Goal: Information Seeking & Learning: Learn about a topic

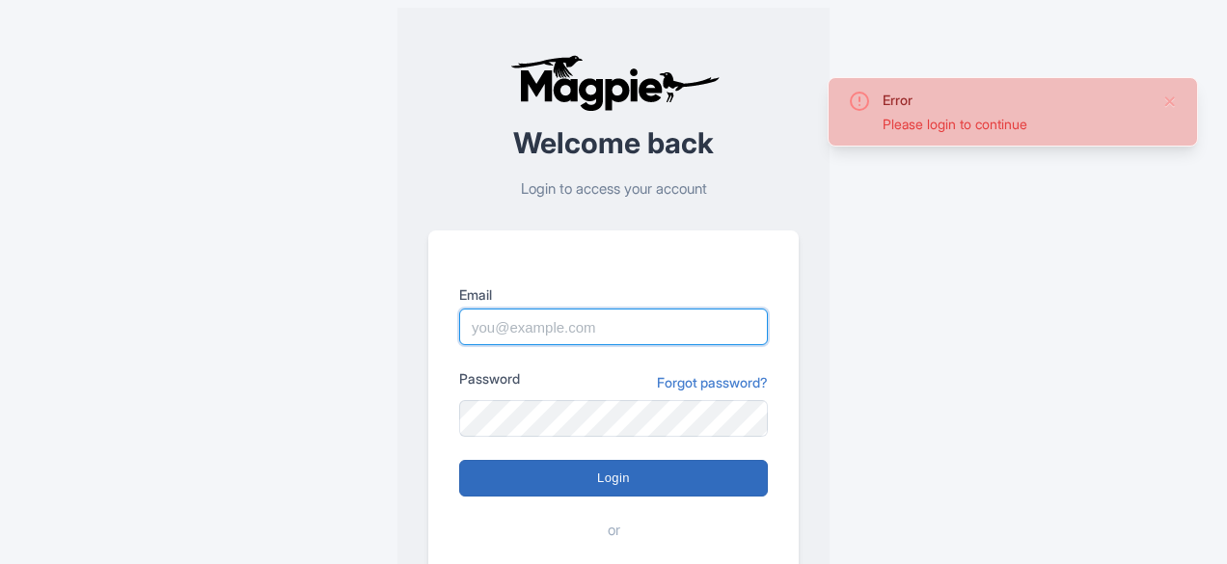
type input "josh.carr@intrepidtravel.com"
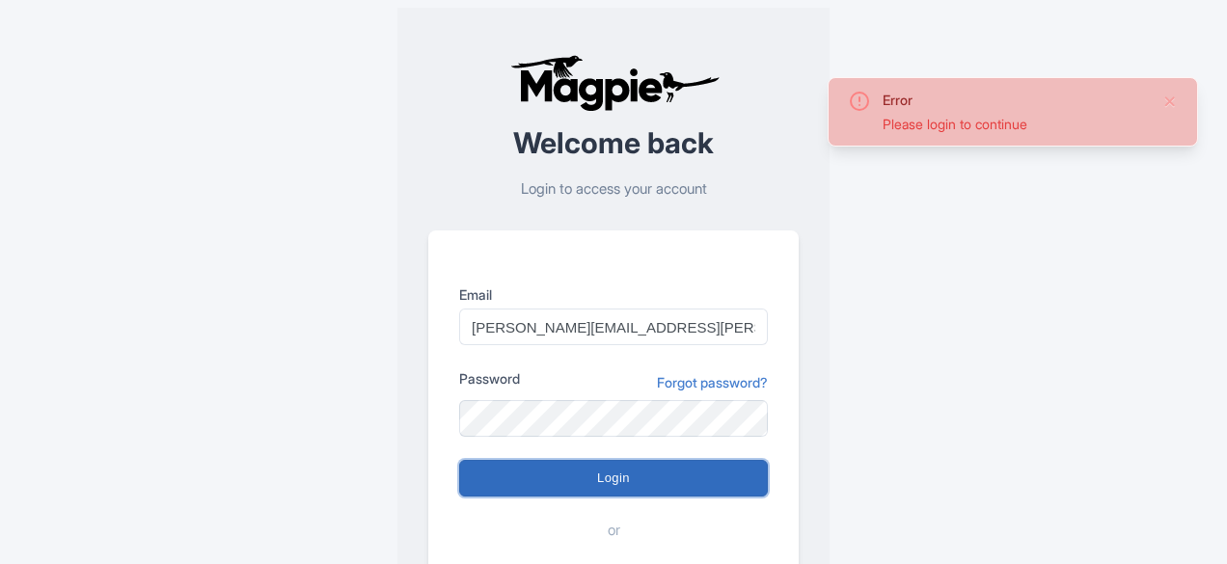
click at [588, 493] on input "Login" at bounding box center [613, 478] width 309 height 37
type input "Logging in..."
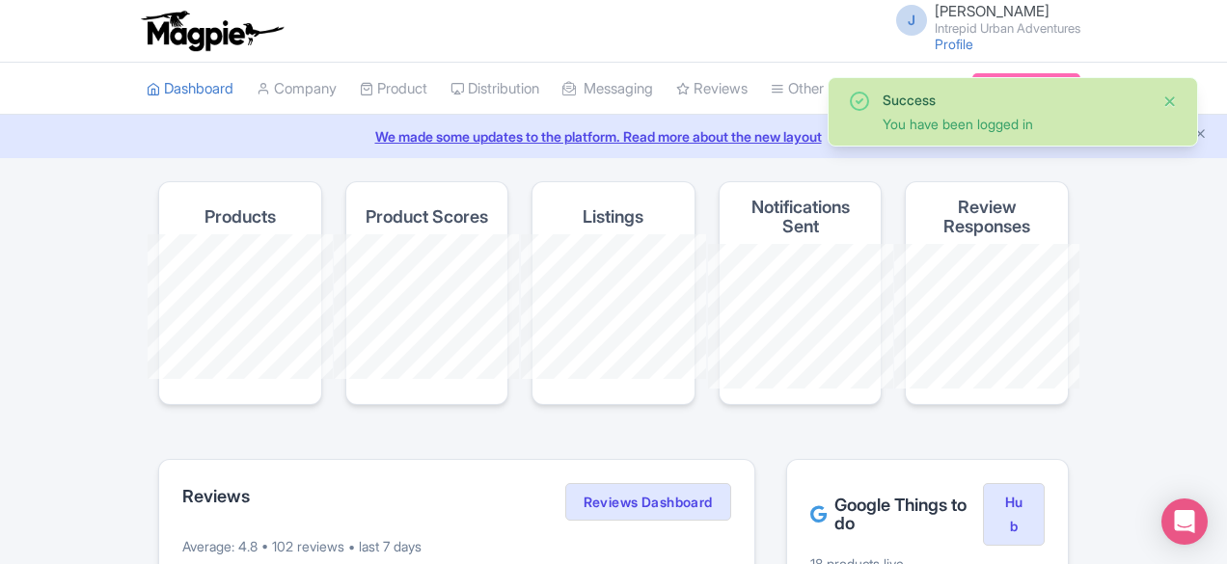
click at [1164, 96] on button "Close" at bounding box center [1170, 101] width 15 height 23
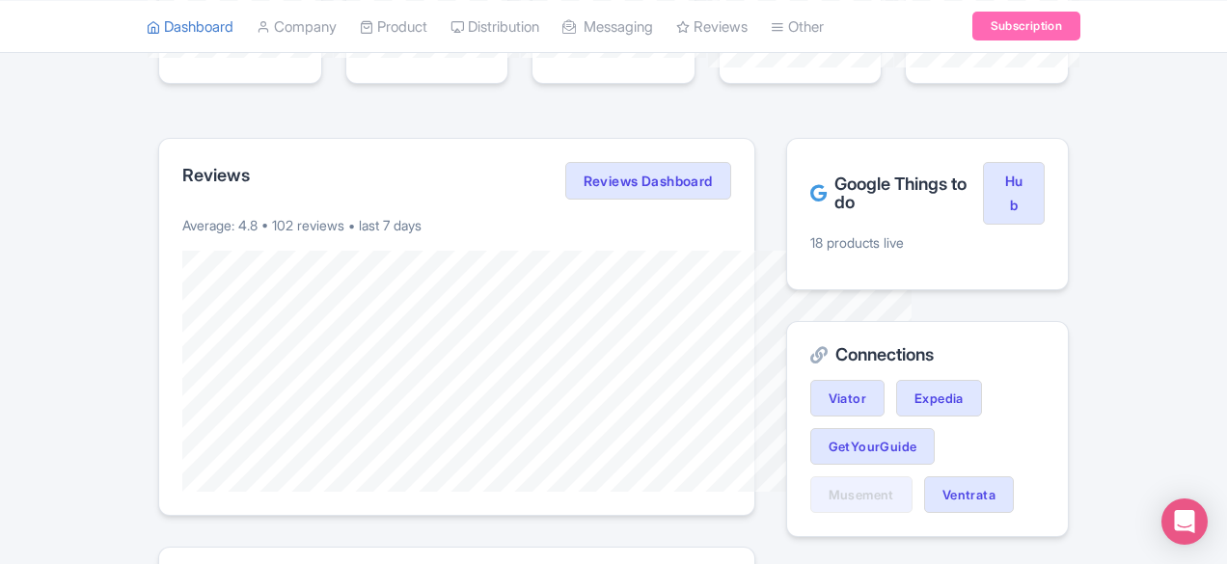
scroll to position [322, 0]
click at [662, 161] on link "Reviews Dashboard" at bounding box center [648, 180] width 166 height 39
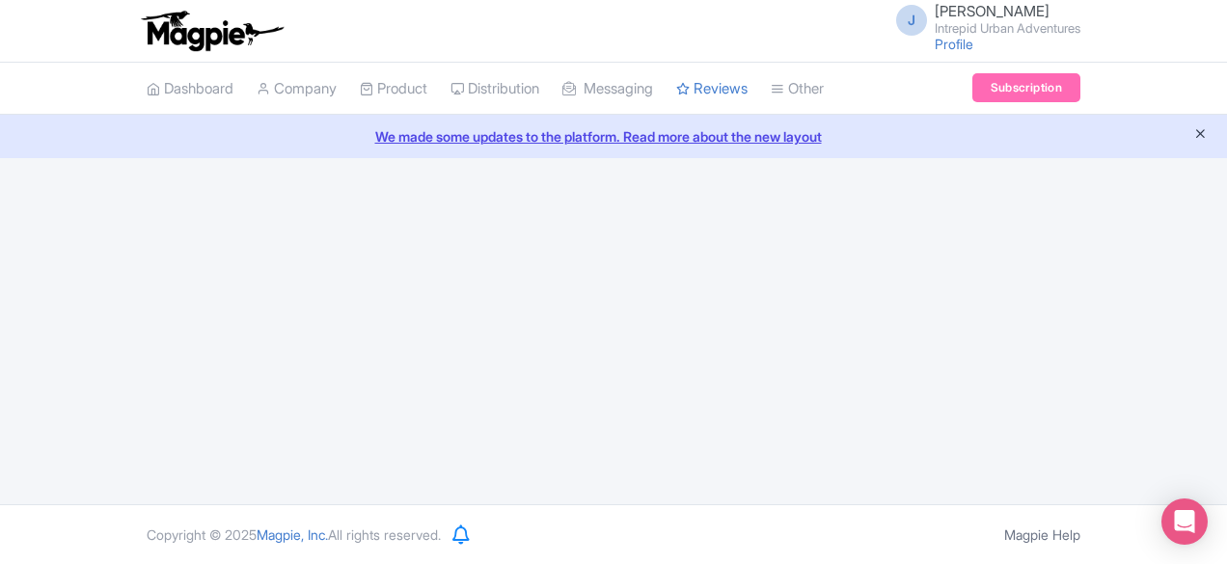
click at [1194, 137] on icon "Close announcement" at bounding box center [1201, 133] width 14 height 14
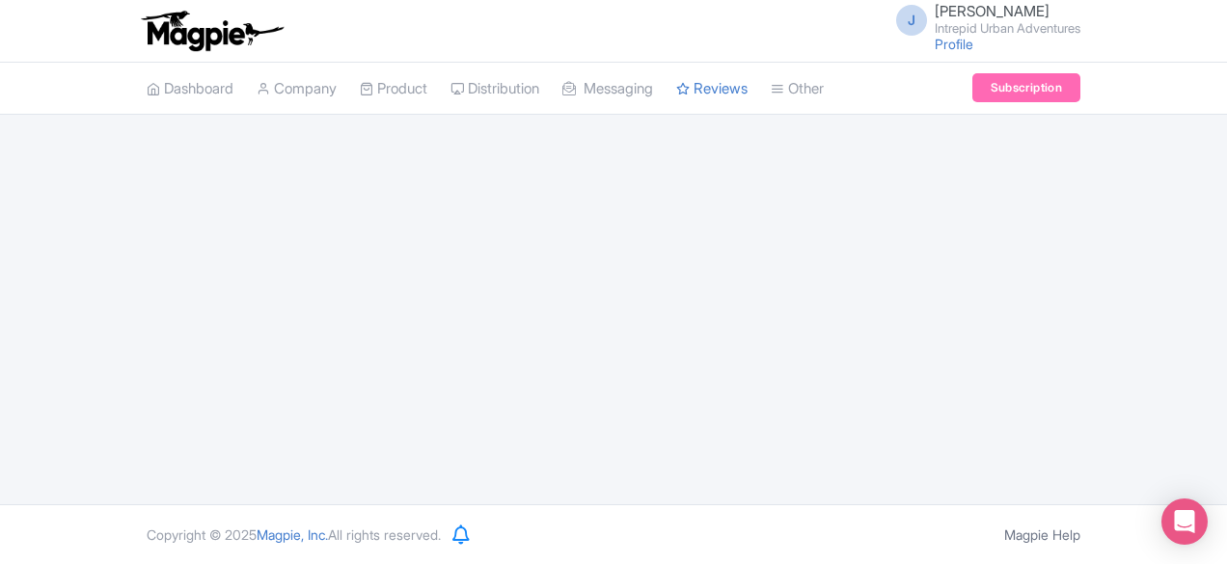
click at [645, 44] on div "J [PERSON_NAME] Intrepid Urban Adventures Profile Users Settings Sign out" at bounding box center [614, 31] width 934 height 54
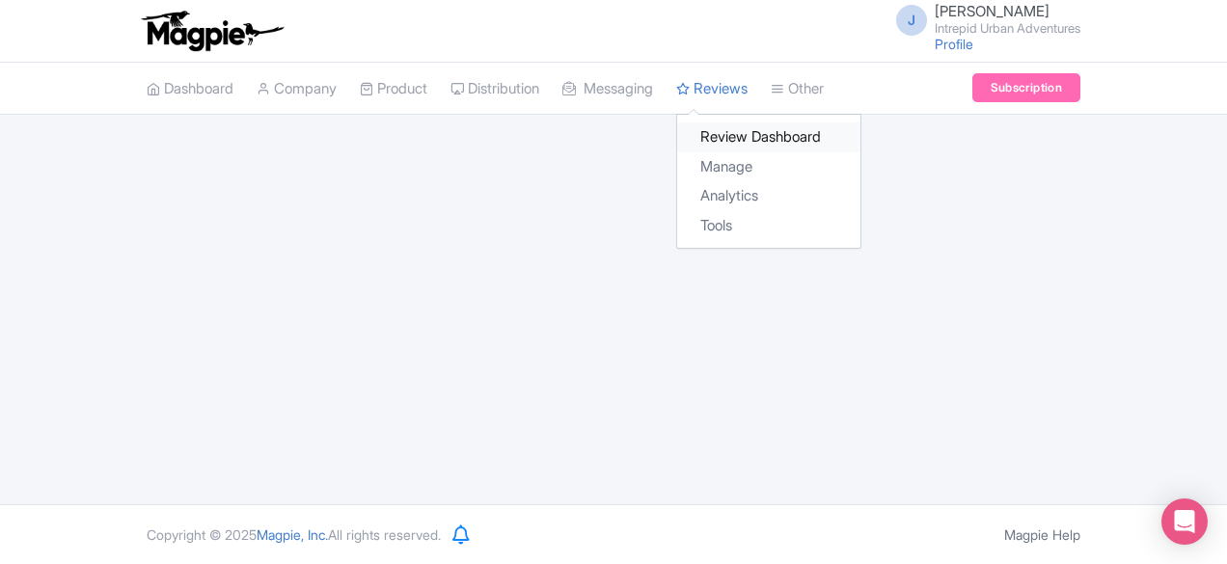
click at [677, 131] on link "Review Dashboard" at bounding box center [768, 138] width 183 height 30
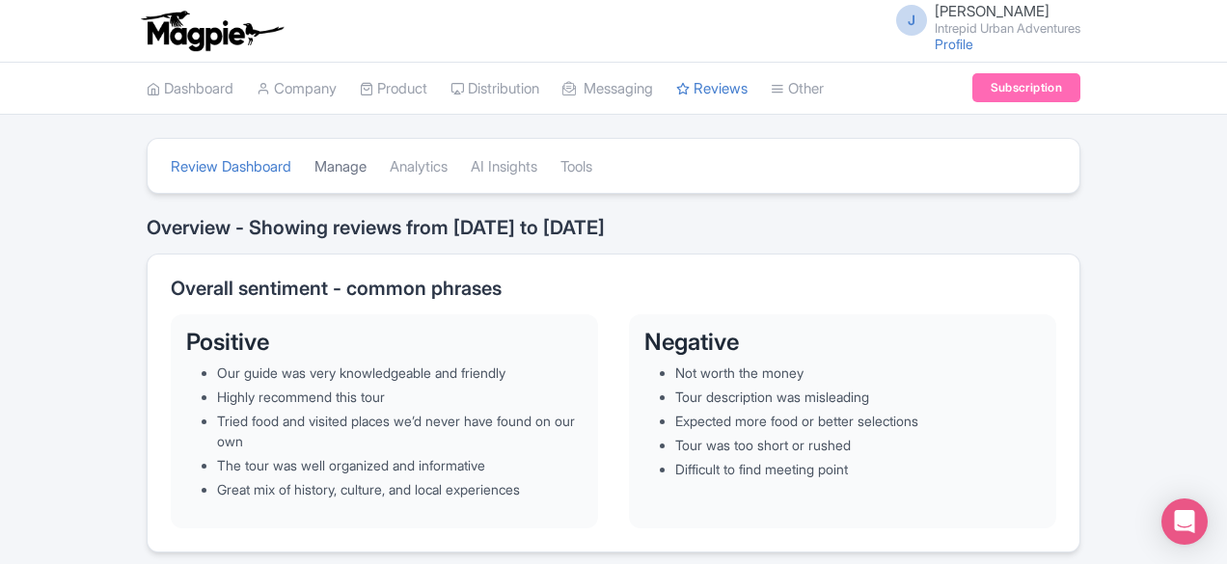
click at [315, 155] on link "Manage" at bounding box center [341, 167] width 52 height 53
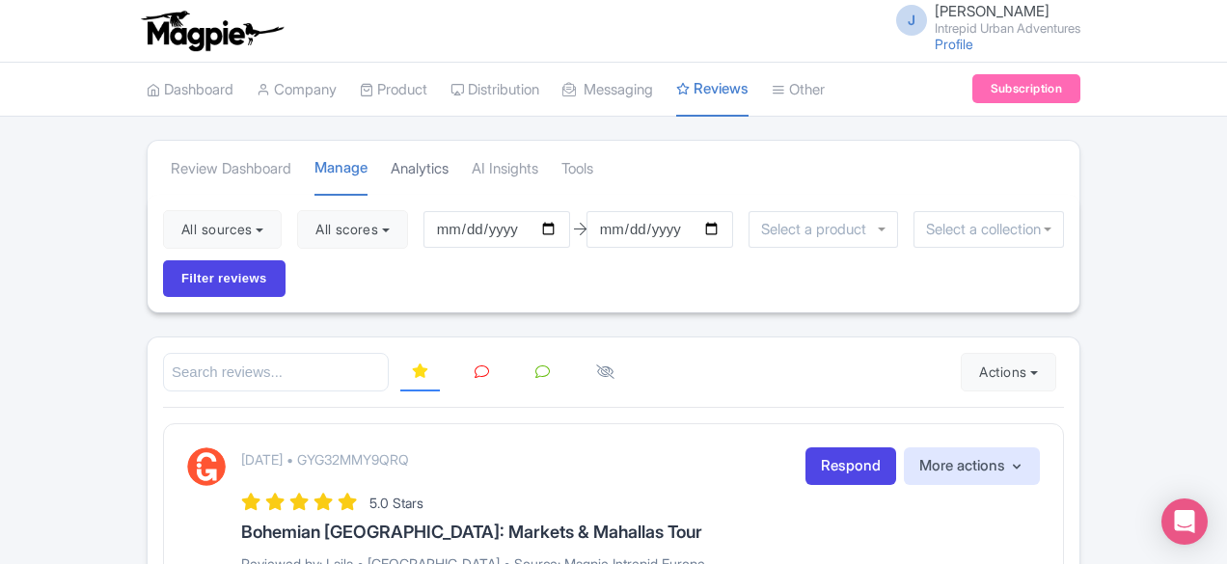
click at [391, 164] on link "Analytics" at bounding box center [420, 169] width 58 height 53
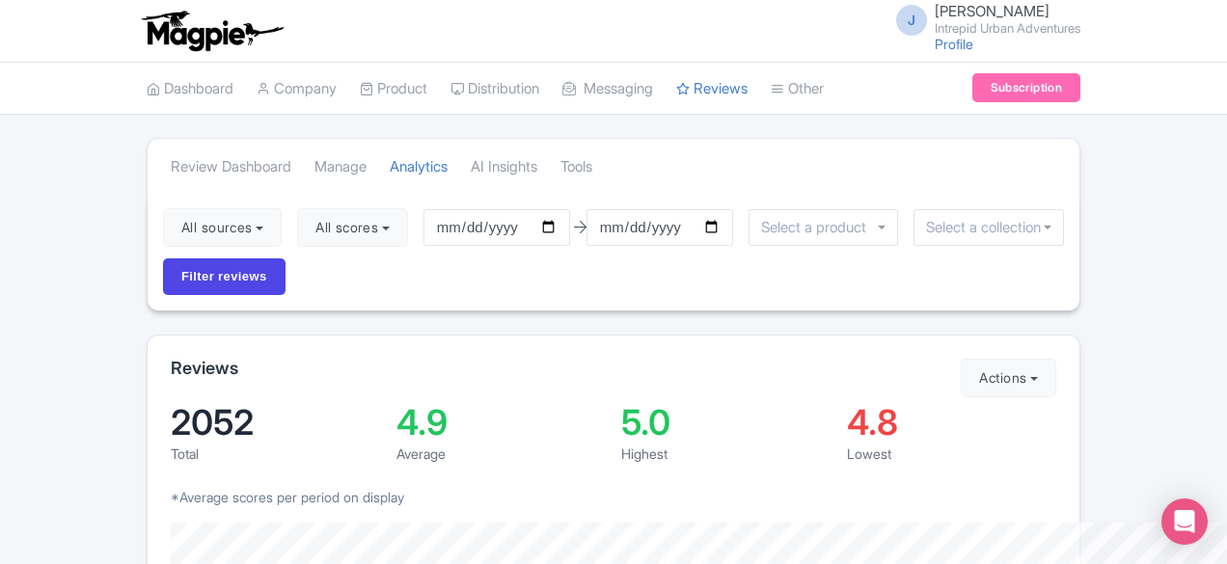
click at [475, 335] on div "Reviews Actions Import new reviews Download Reviews Manage Review Responder too…" at bounding box center [614, 561] width 934 height 453
click at [439, 225] on input "2025-05-27" at bounding box center [497, 227] width 147 height 37
type input "[DATE]"
click at [286, 259] on input "Filter reviews" at bounding box center [224, 277] width 123 height 37
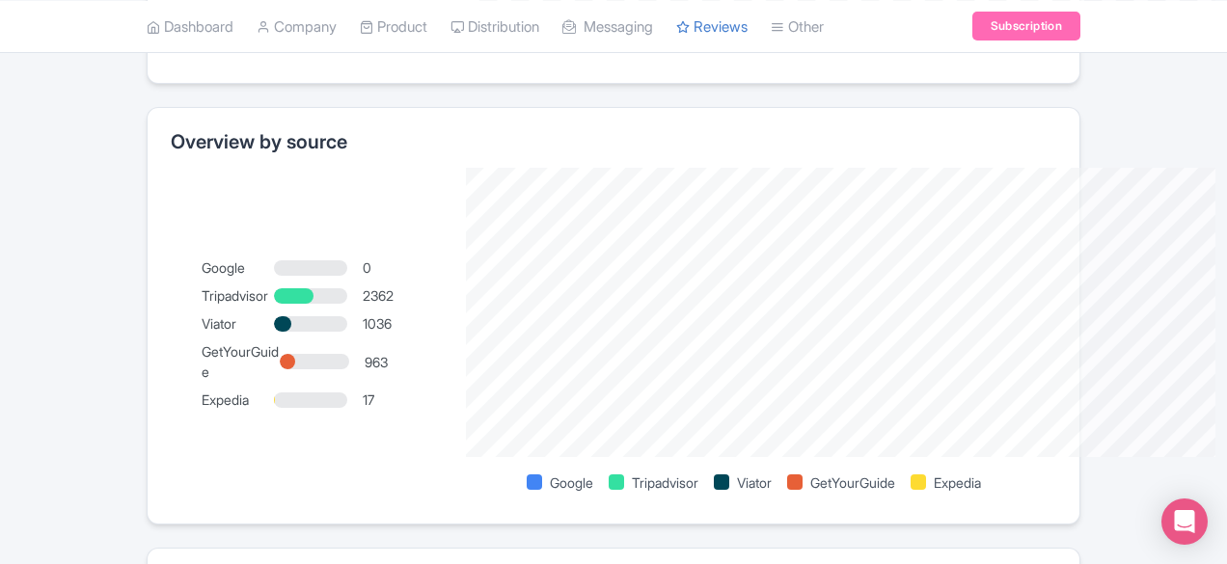
scroll to position [1164, 0]
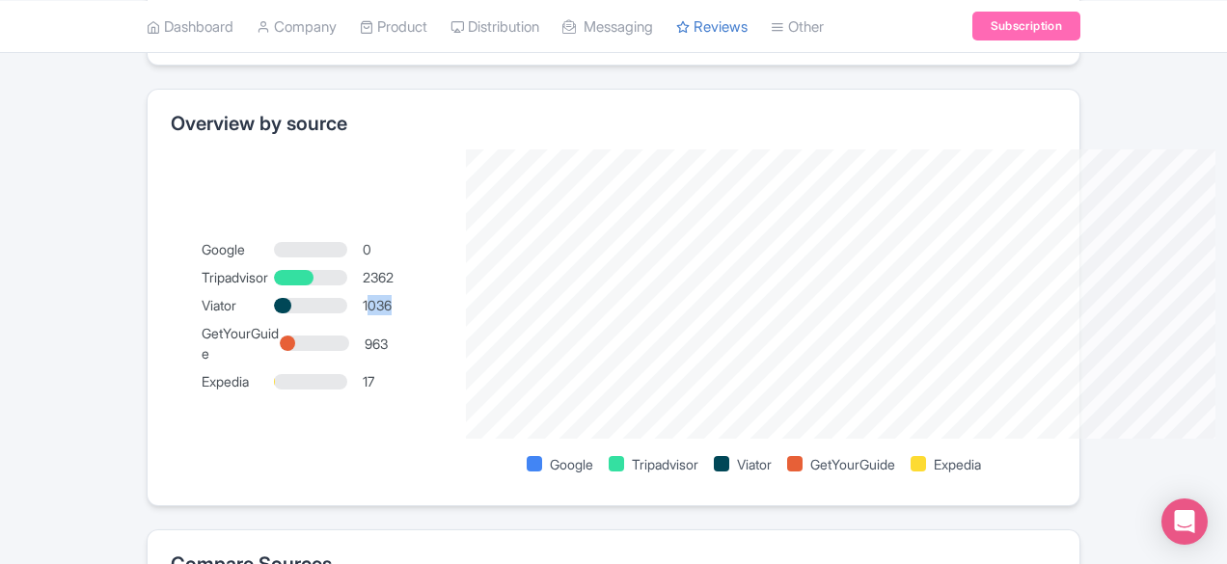
drag, startPoint x: 333, startPoint y: 264, endPoint x: 304, endPoint y: 267, distance: 29.1
click at [363, 295] on div "1036" at bounding box center [399, 305] width 72 height 20
click at [367, 239] on div "Google 0 Tripadvisor [STREET_ADDRESS]" at bounding box center [318, 315] width 233 height 152
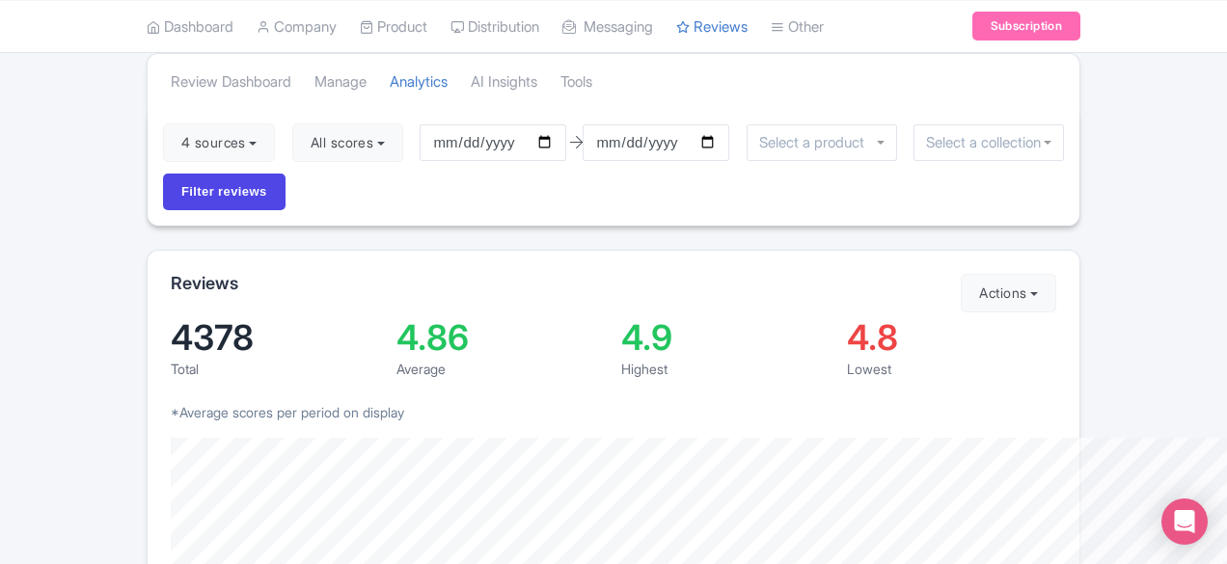
scroll to position [14, 0]
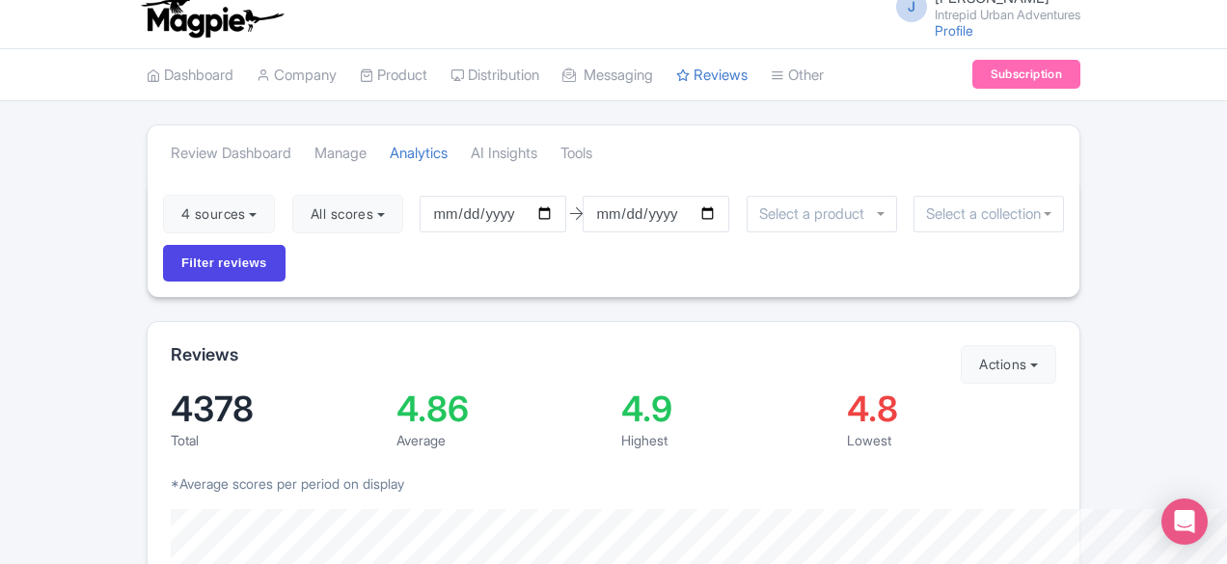
click at [171, 345] on div "Reviews" at bounding box center [614, 360] width 886 height 31
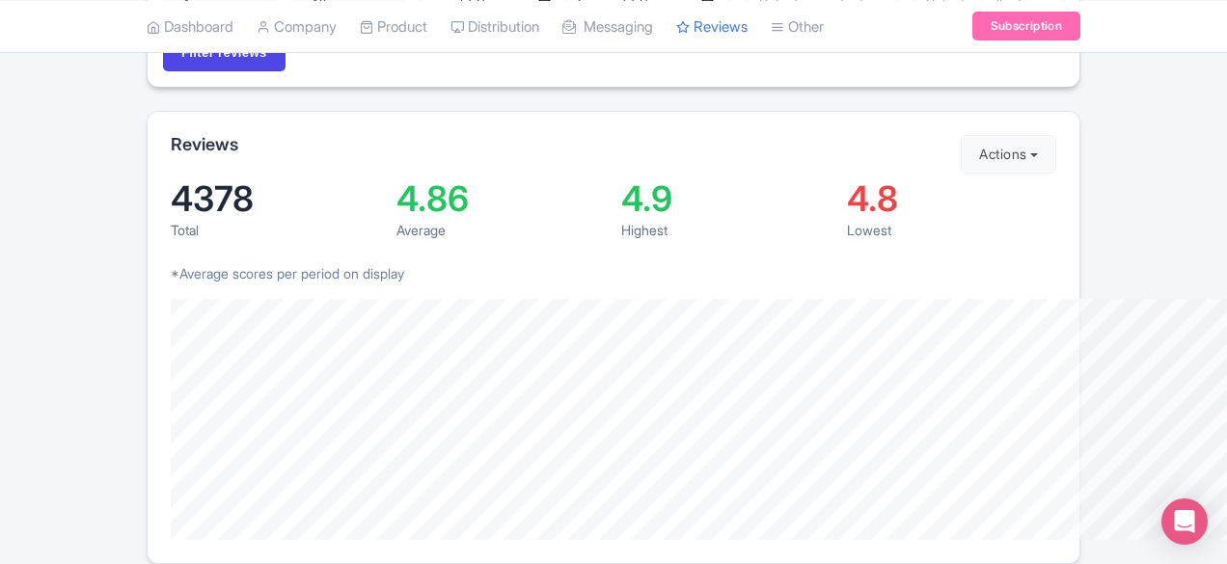
scroll to position [211, 0]
